Goal: Task Accomplishment & Management: Manage account settings

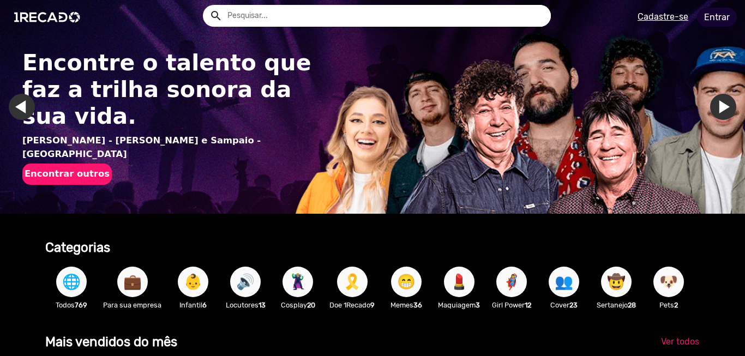
click at [712, 18] on link "Entrar" at bounding box center [717, 17] width 40 height 19
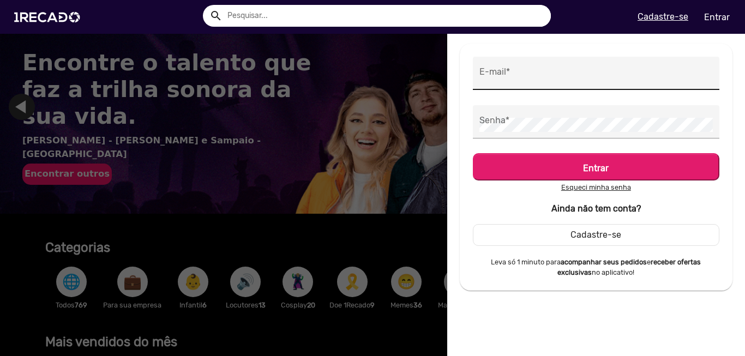
click at [554, 64] on div "E-mail *" at bounding box center [597, 73] width 234 height 33
click at [554, 75] on input "E-mail *" at bounding box center [597, 76] width 234 height 14
type input "[EMAIL_ADDRESS][DOMAIN_NAME]"
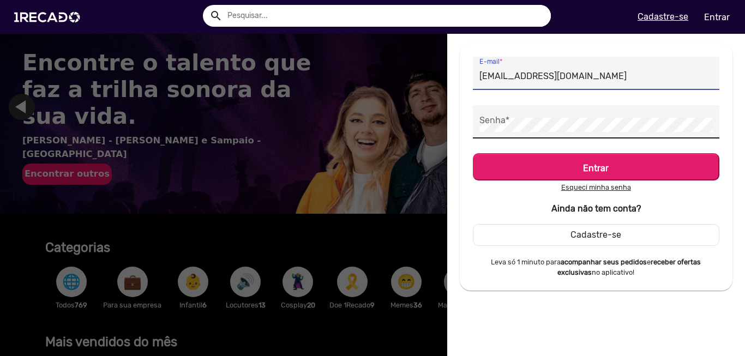
click at [560, 116] on div "Senha *" at bounding box center [597, 121] width 234 height 33
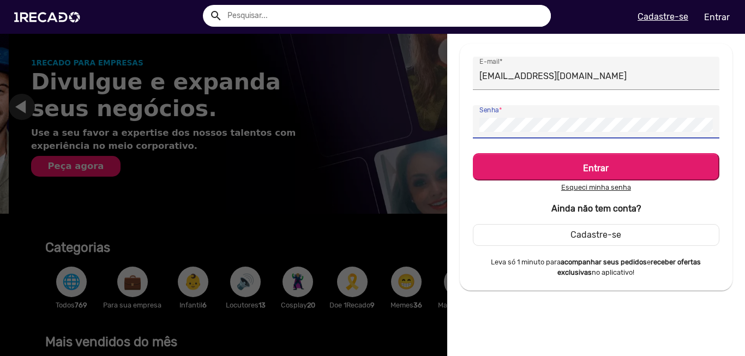
scroll to position [0, 1473]
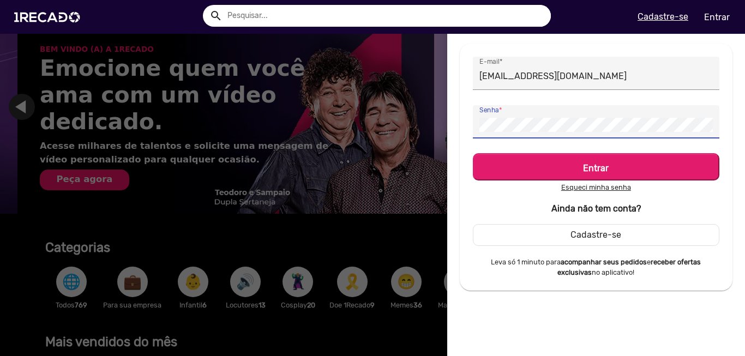
click at [473, 153] on button "Entrar" at bounding box center [596, 166] width 247 height 27
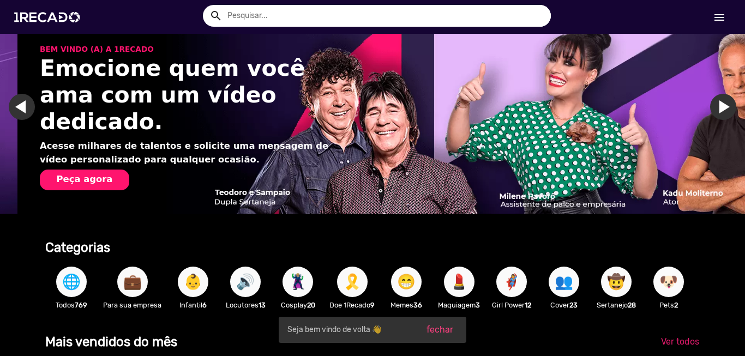
scroll to position [0, 2210]
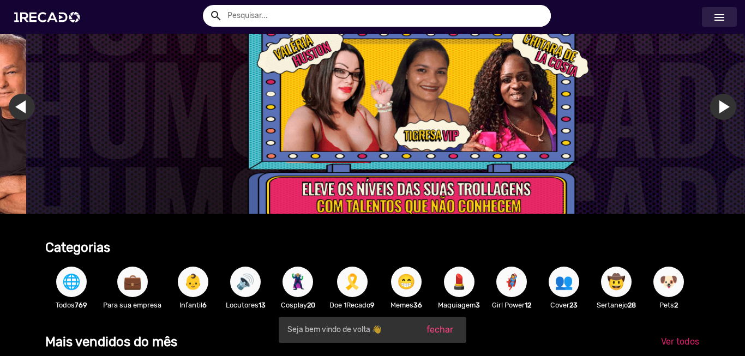
click at [715, 22] on mat-icon "menu" at bounding box center [719, 17] width 13 height 13
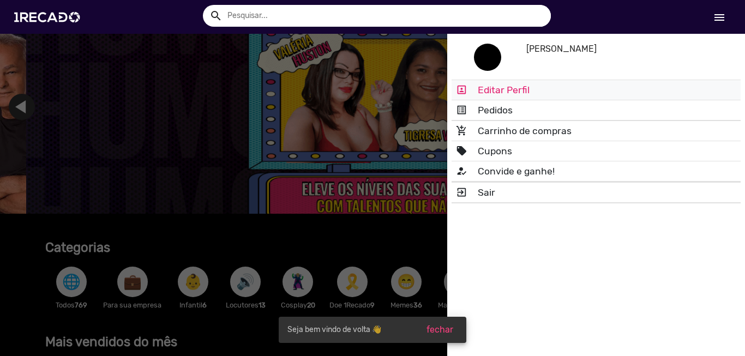
click at [519, 90] on link "portrait Editar Perfil" at bounding box center [596, 90] width 289 height 20
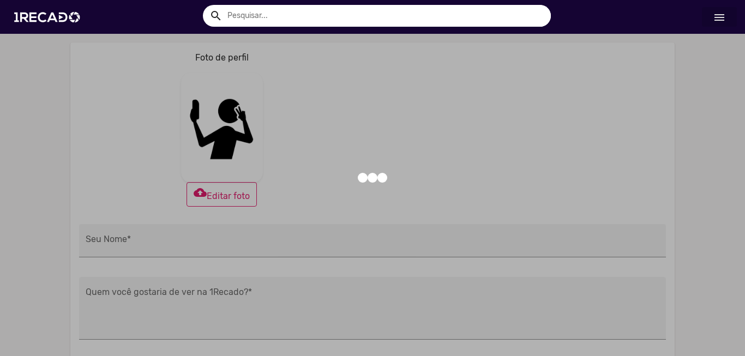
type input "[PERSON_NAME]"
type textarea "."
type input "[URL][DOMAIN_NAME]"
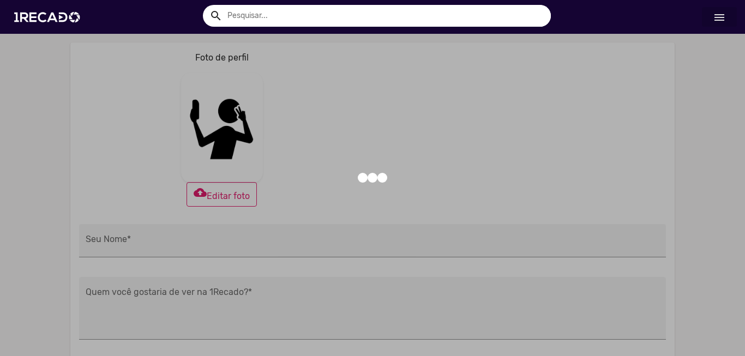
type input "[URL][DOMAIN_NAME]"
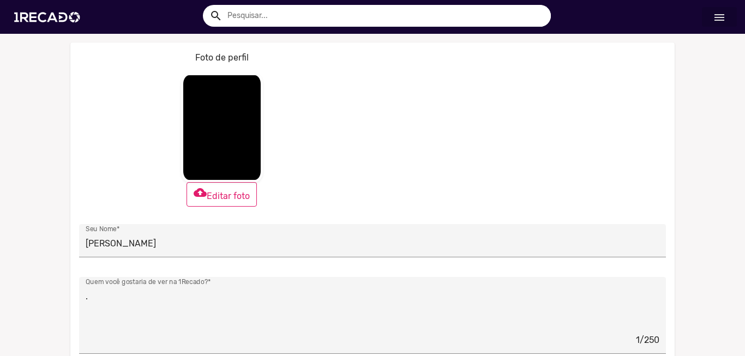
click at [721, 14] on mat-icon "menu" at bounding box center [719, 17] width 13 height 13
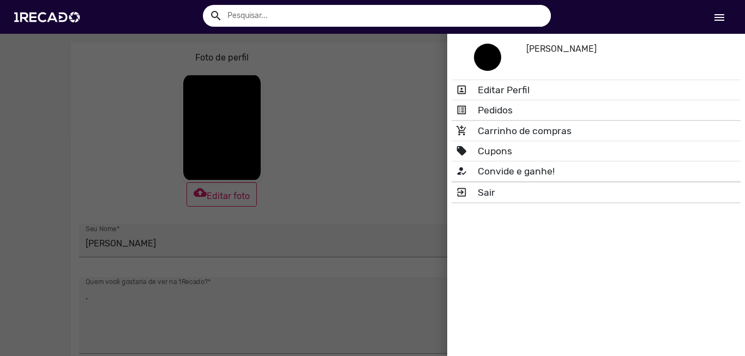
click at [538, 47] on h5 "[PERSON_NAME]" at bounding box center [623, 49] width 194 height 10
click at [490, 61] on img at bounding box center [487, 57] width 27 height 27
click at [404, 79] on div at bounding box center [372, 178] width 745 height 356
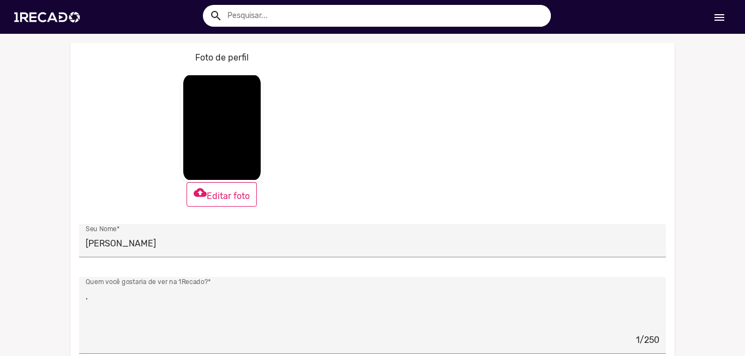
click at [726, 19] on link "menu" at bounding box center [719, 17] width 35 height 20
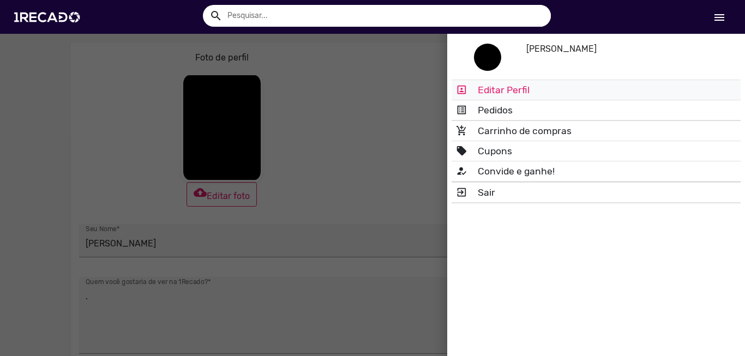
click at [498, 88] on link "portrait Editar Perfil" at bounding box center [596, 90] width 289 height 20
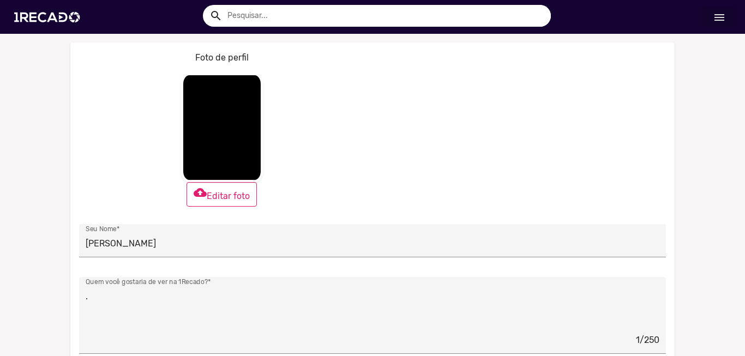
click at [708, 13] on link "menu" at bounding box center [719, 17] width 35 height 20
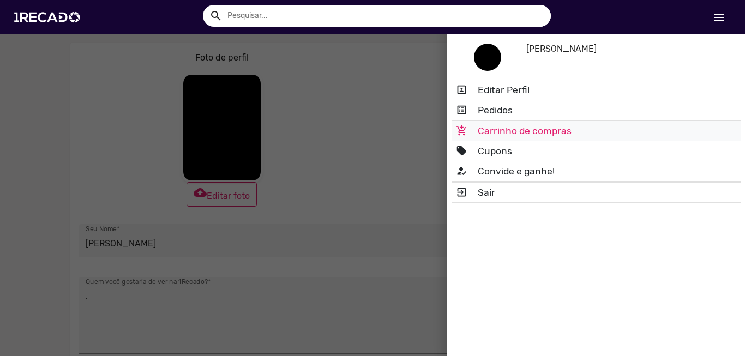
click at [514, 127] on link "add_shopping_cart Carrinho de compras" at bounding box center [596, 131] width 289 height 20
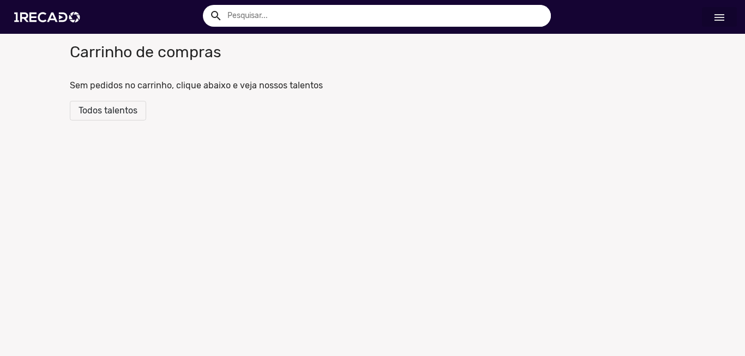
click at [105, 112] on span "Todos talentos" at bounding box center [108, 110] width 59 height 10
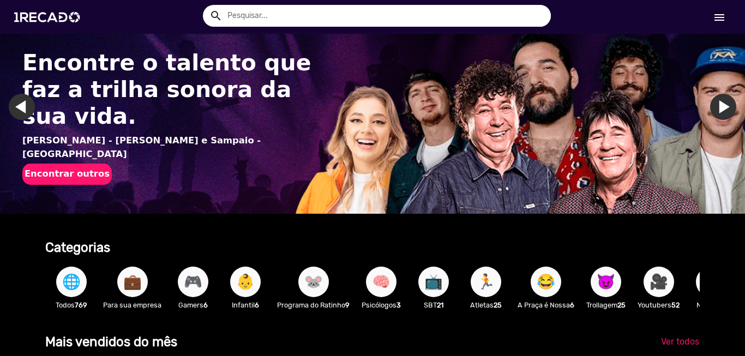
scroll to position [55, 0]
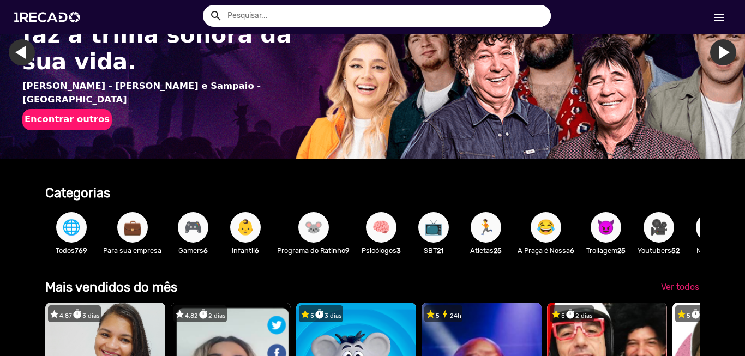
click at [709, 15] on link "menu" at bounding box center [719, 17] width 35 height 20
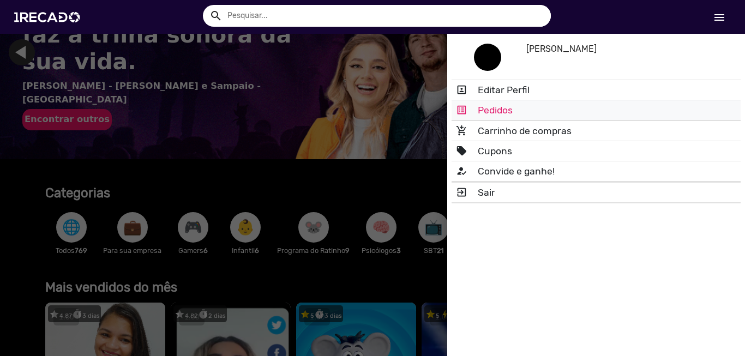
click at [506, 112] on link "list_alt Pedidos" at bounding box center [596, 110] width 289 height 20
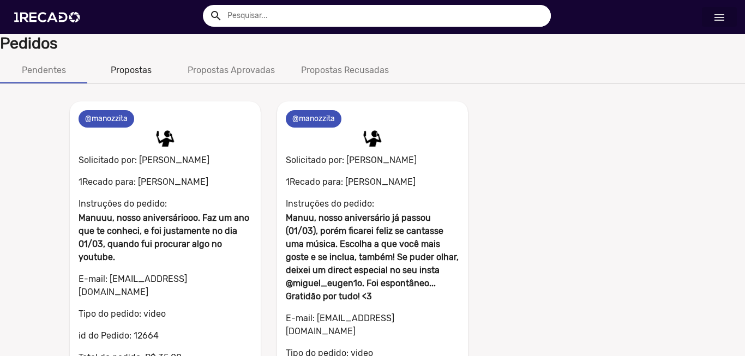
click at [149, 74] on div "Propostas" at bounding box center [131, 70] width 41 height 13
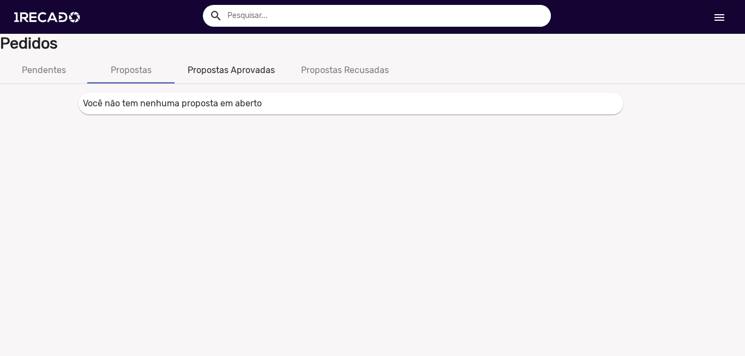
click at [220, 74] on div "Propostas Aprovadas" at bounding box center [231, 70] width 87 height 13
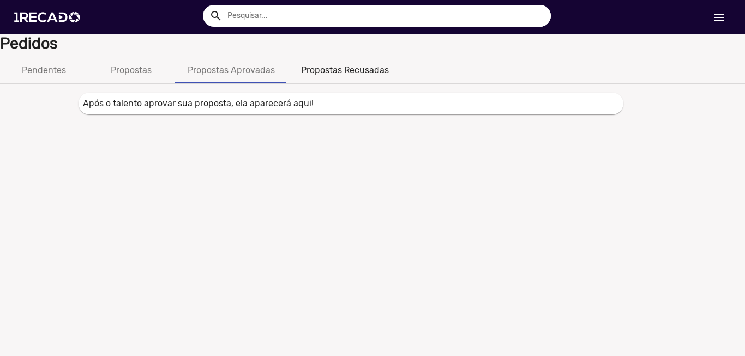
click at [331, 73] on div "Propostas Recusadas" at bounding box center [345, 70] width 88 height 13
click at [212, 73] on div "Propostas Aprovadas" at bounding box center [231, 70] width 87 height 13
drag, startPoint x: 134, startPoint y: 66, endPoint x: 81, endPoint y: 67, distance: 52.9
click at [131, 66] on div "Propostas" at bounding box center [131, 70] width 41 height 13
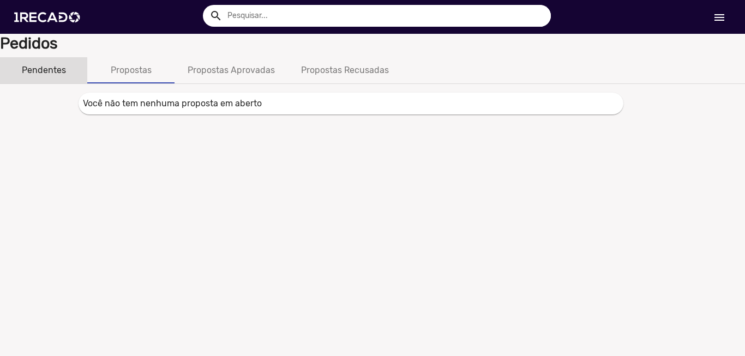
click at [34, 68] on div "Pendentes" at bounding box center [44, 70] width 44 height 13
